Goal: Use online tool/utility: Use online tool/utility

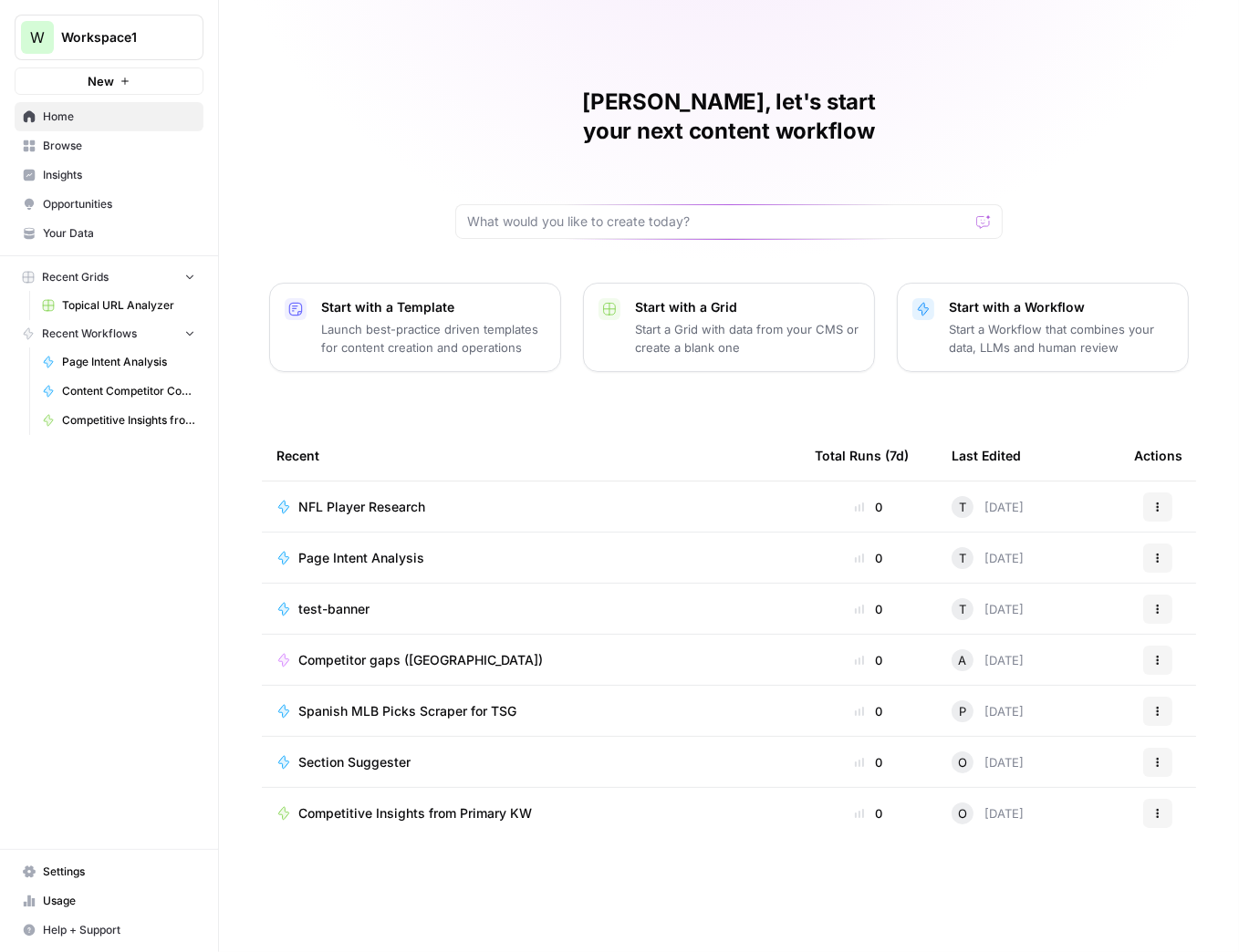
click at [84, 146] on span "Browse" at bounding box center [119, 147] width 152 height 17
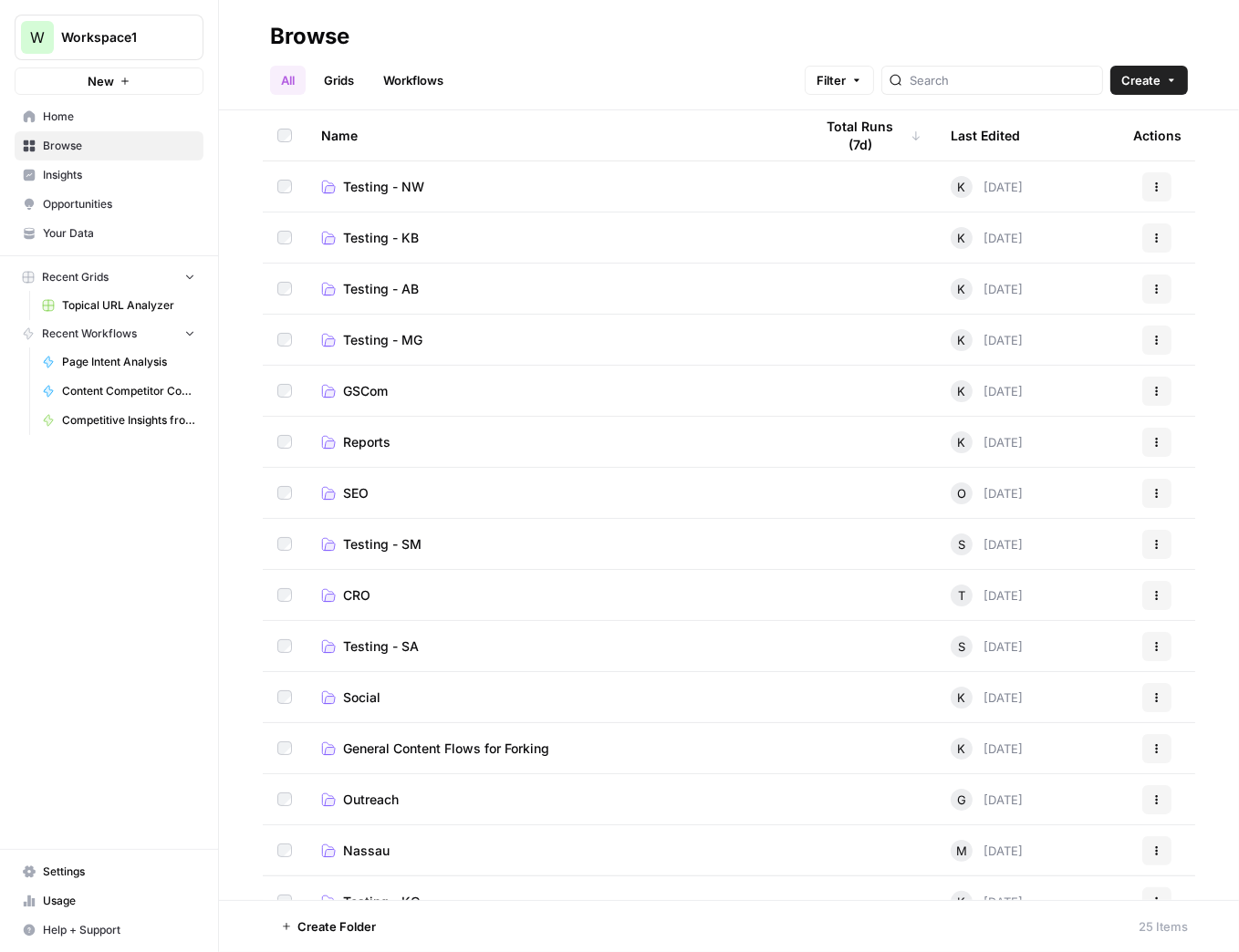
click at [354, 595] on span "CRO" at bounding box center [357, 596] width 27 height 19
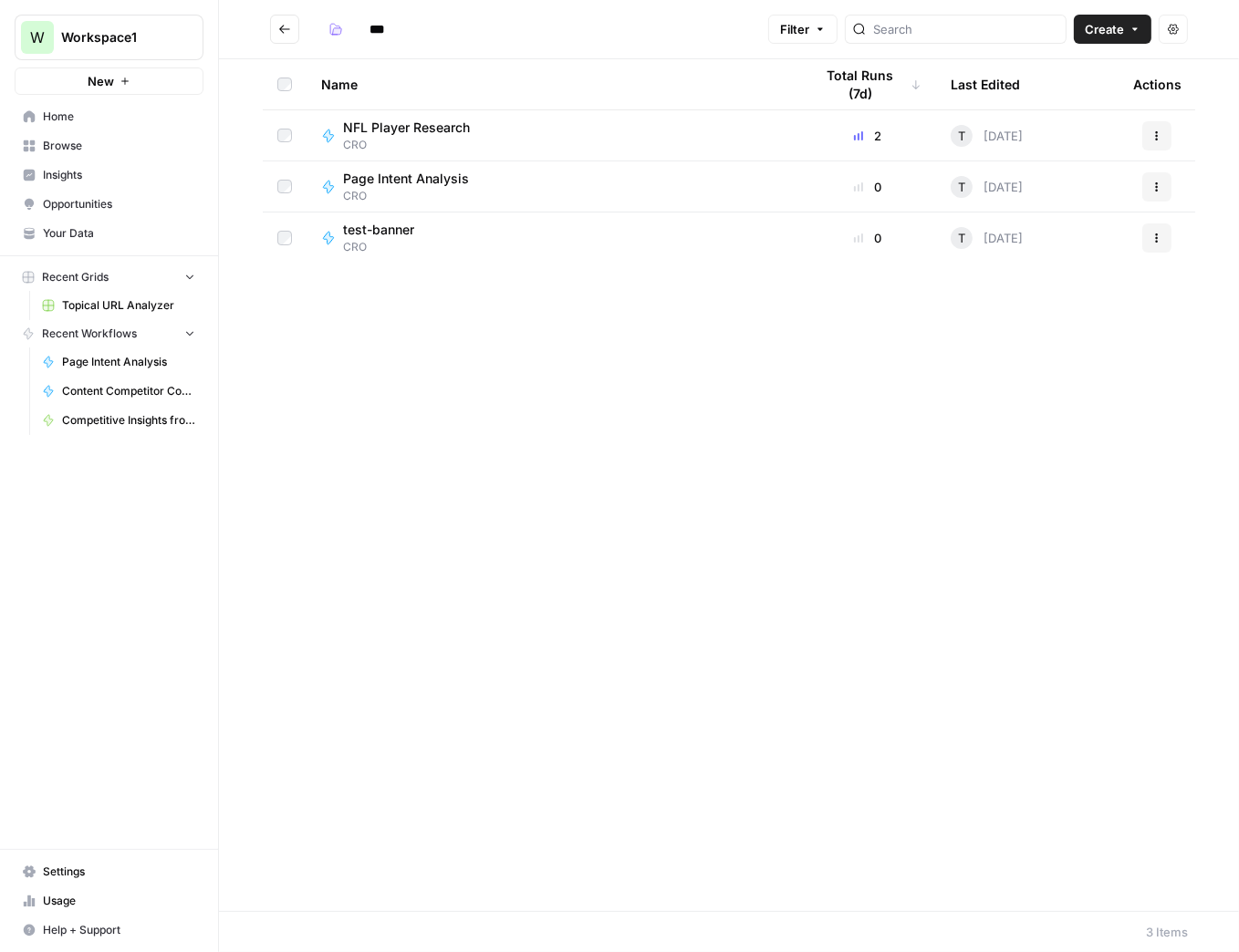
click at [422, 131] on span "NFL Player Research" at bounding box center [407, 128] width 127 height 19
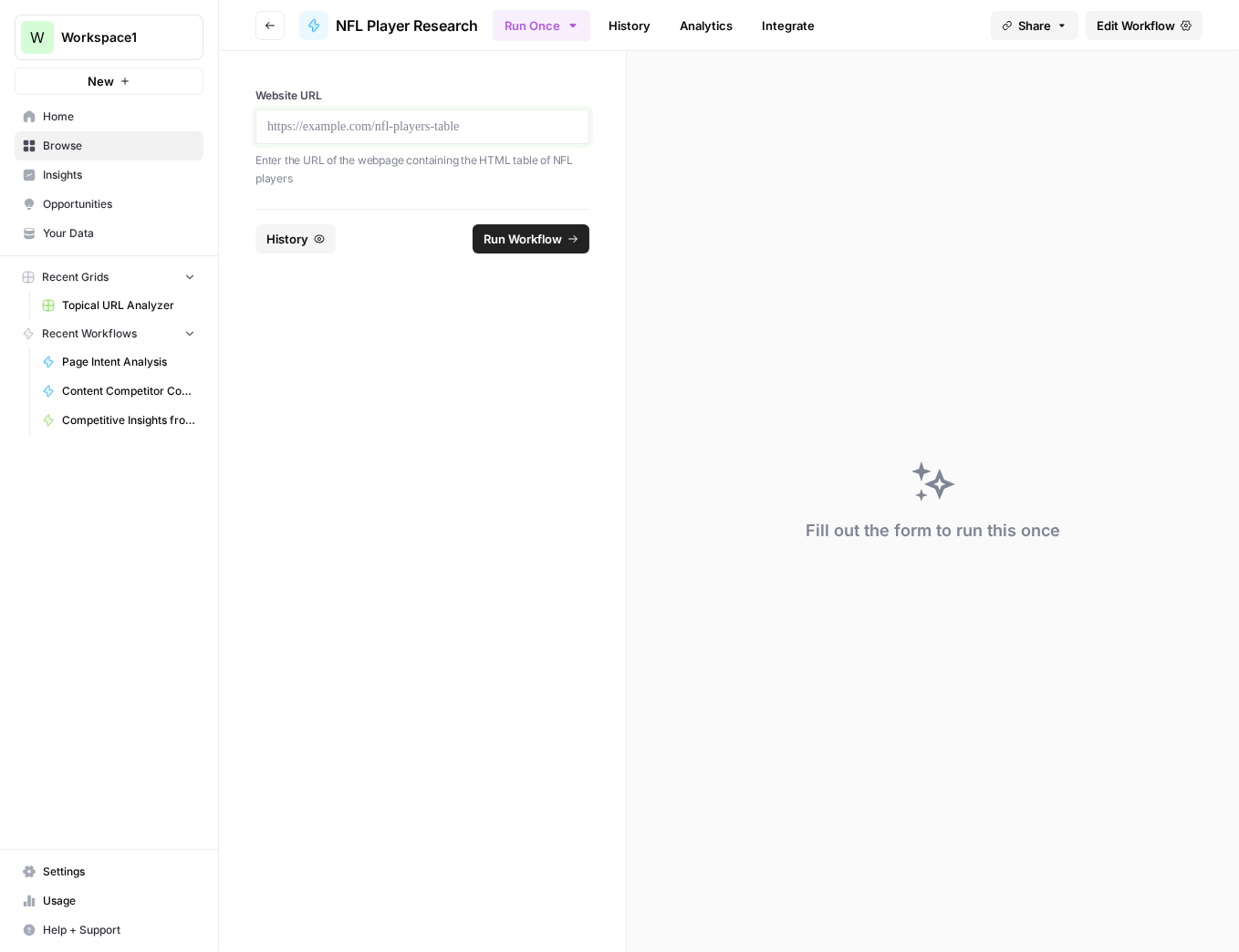
click at [507, 120] on p at bounding box center [422, 127] width 310 height 19
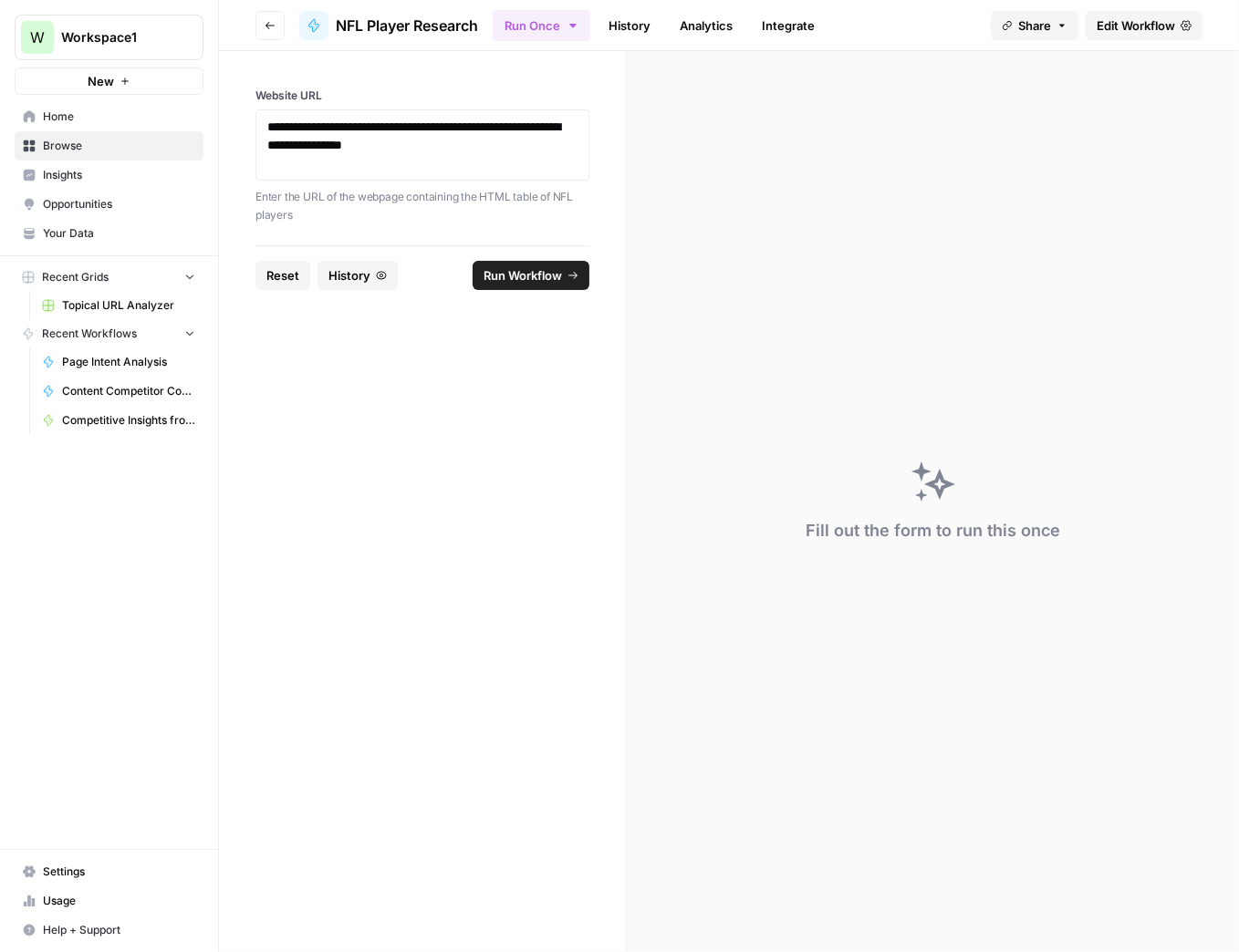
click at [528, 276] on span "Run Workflow" at bounding box center [523, 275] width 78 height 19
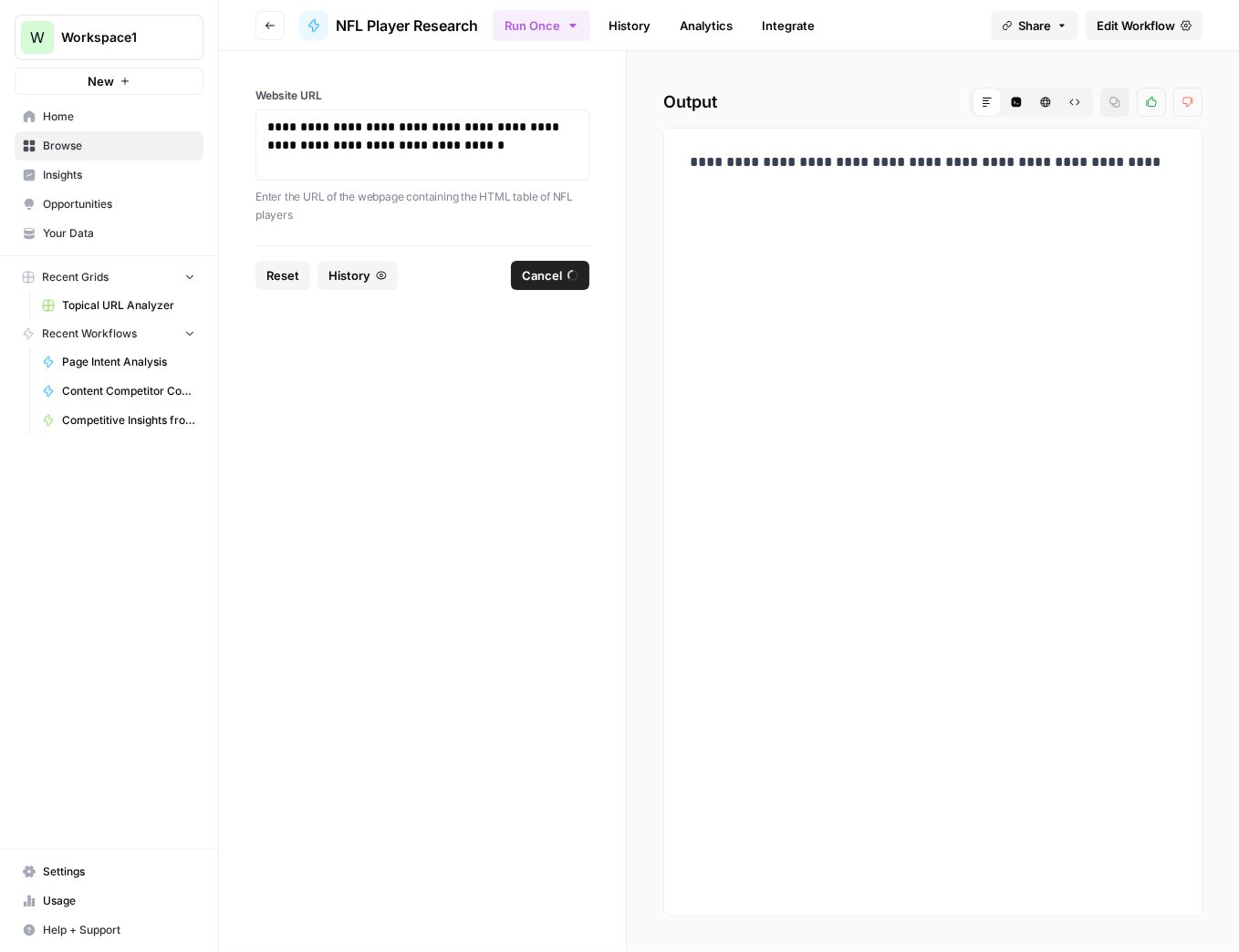
click at [632, 103] on div "**********" at bounding box center [934, 502] width 612 height 902
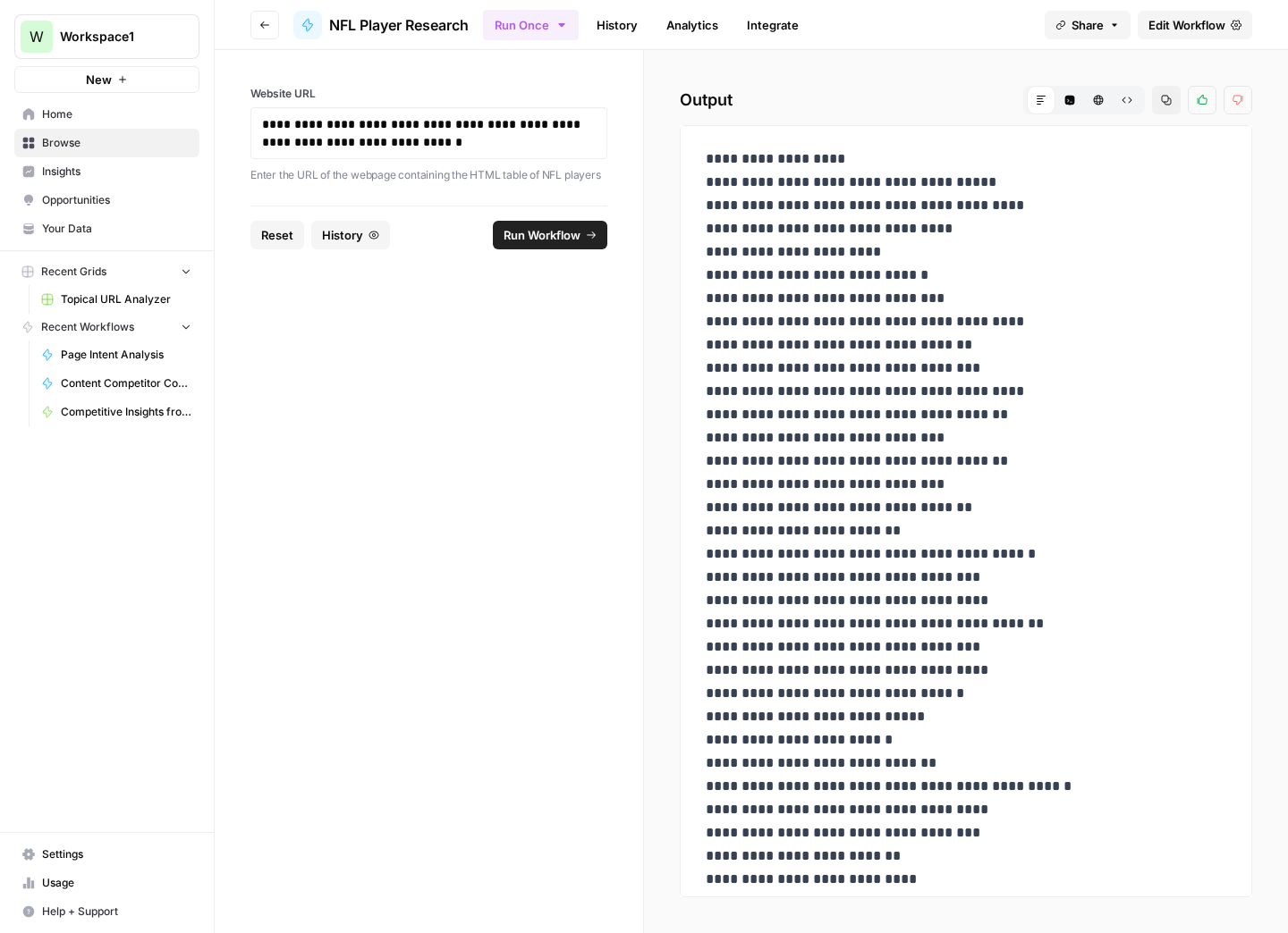
click at [1158, 99] on button "Copy" at bounding box center [1165, 100] width 28 height 28
click at [1126, 99] on icon "button" at bounding box center [1127, 101] width 11 height 11
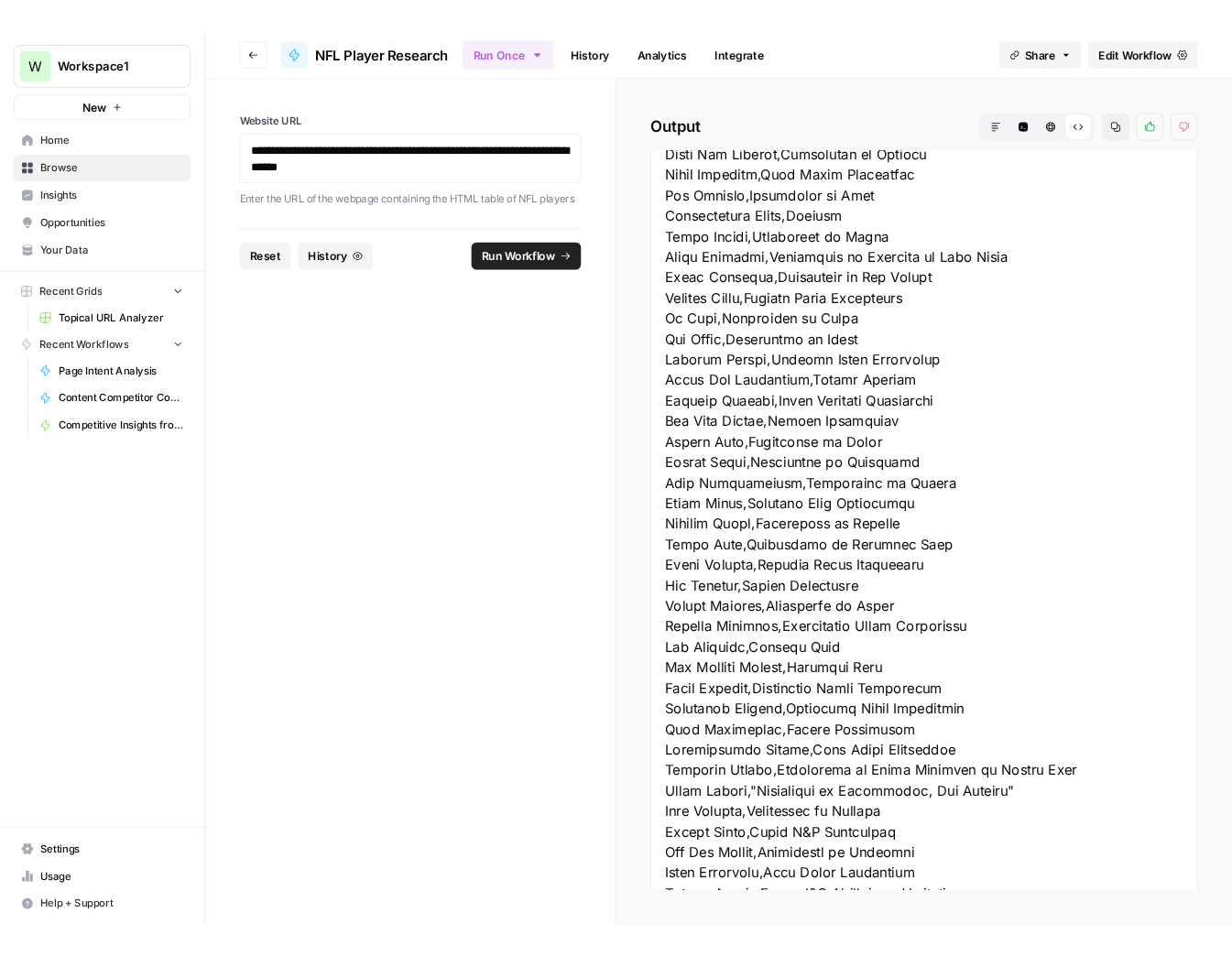
scroll to position [669, 0]
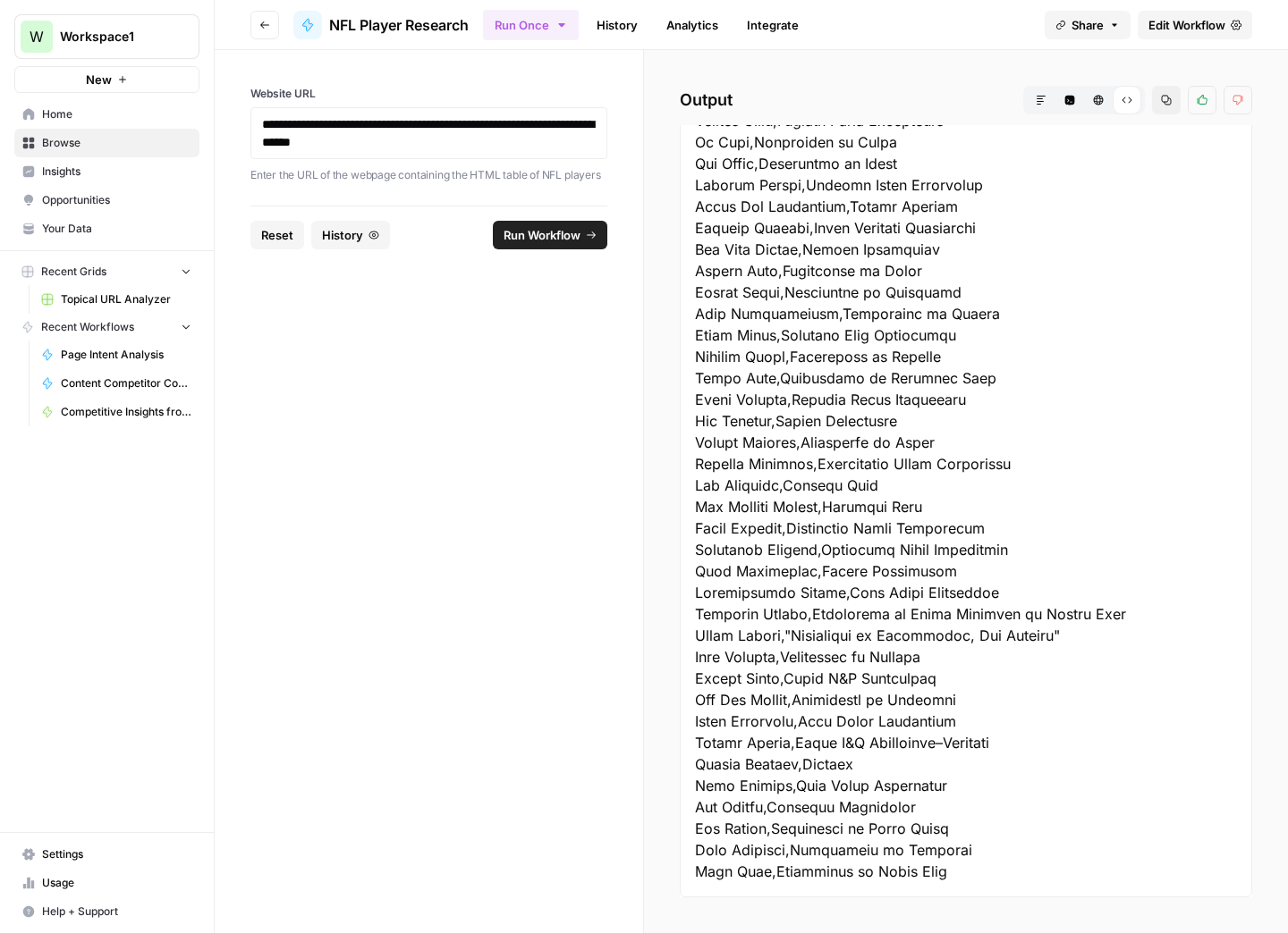
drag, startPoint x: 697, startPoint y: 148, endPoint x: 1186, endPoint y: 1008, distance: 989.3
click at [1186, 932] on html "**********" at bounding box center [644, 466] width 1288 height 933
copy div "Player Name,College [PERSON_NAME] II,[GEOGRAPHIC_DATA][US_STATE] Denver Broncos…"
